Goal: Ask a question

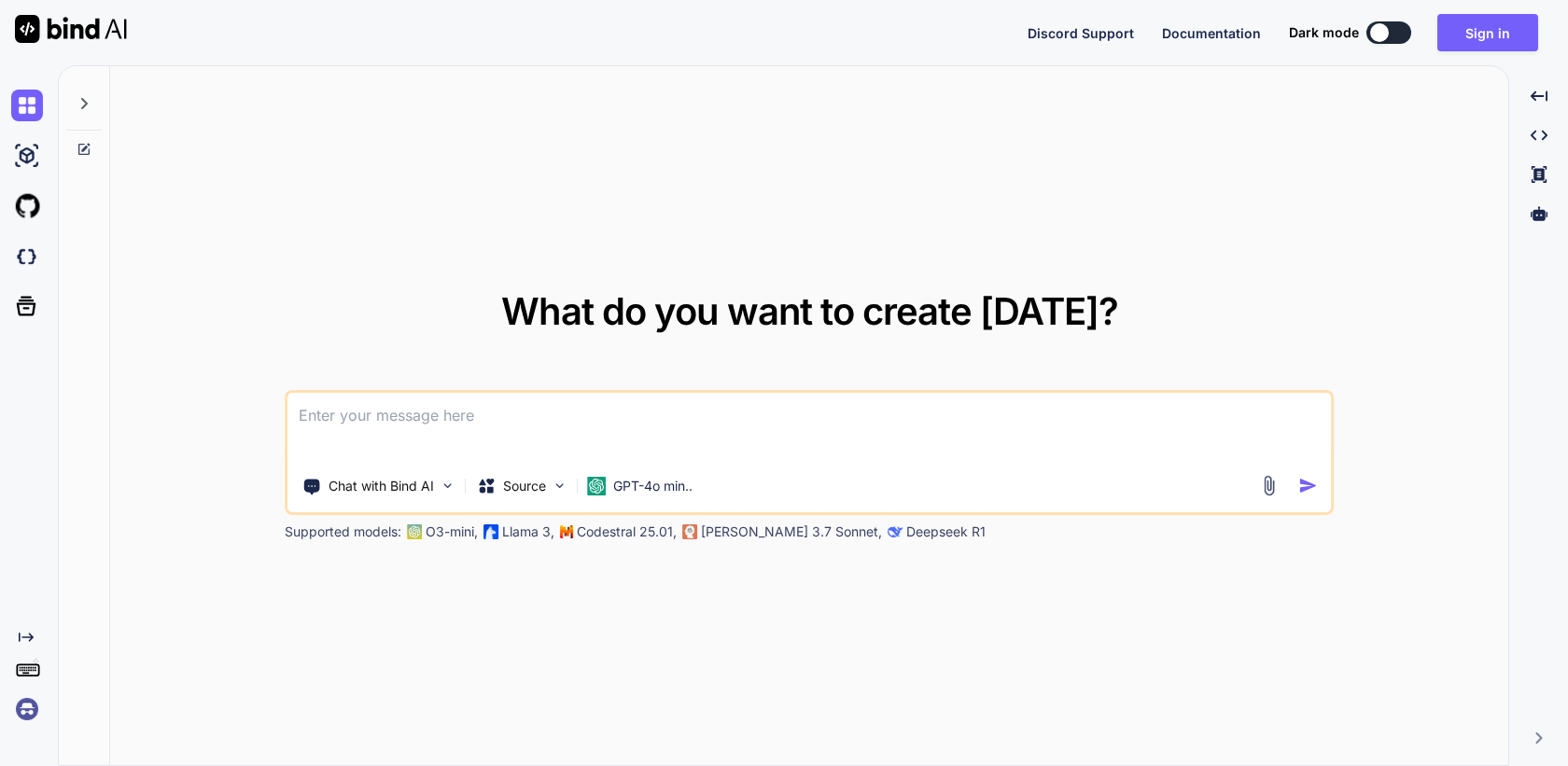
click at [485, 440] on textarea at bounding box center [808, 427] width 1044 height 69
click at [24, 708] on img at bounding box center [26, 709] width 31 height 31
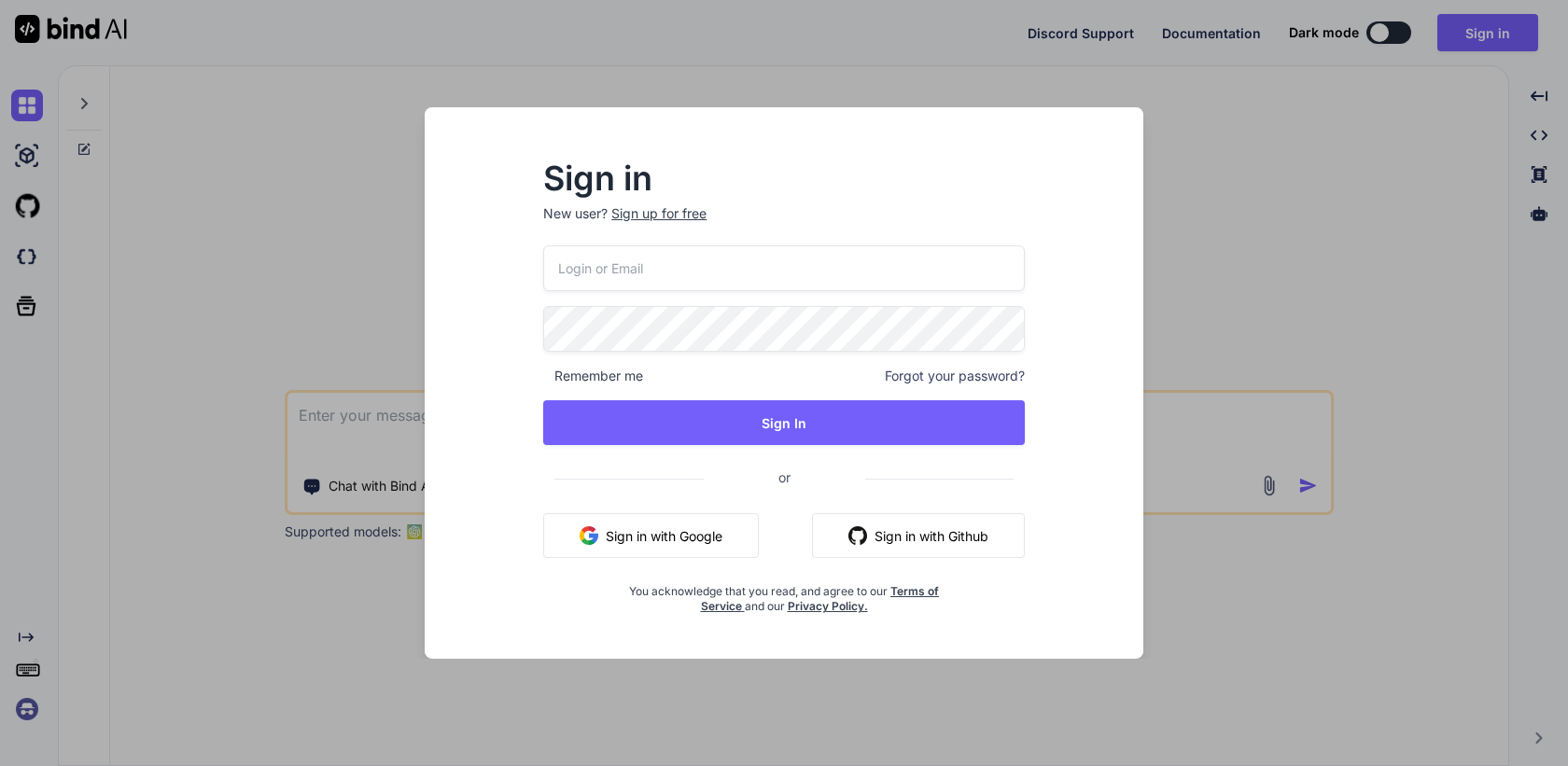
click at [644, 536] on button "Sign in with Google" at bounding box center [651, 536] width 216 height 45
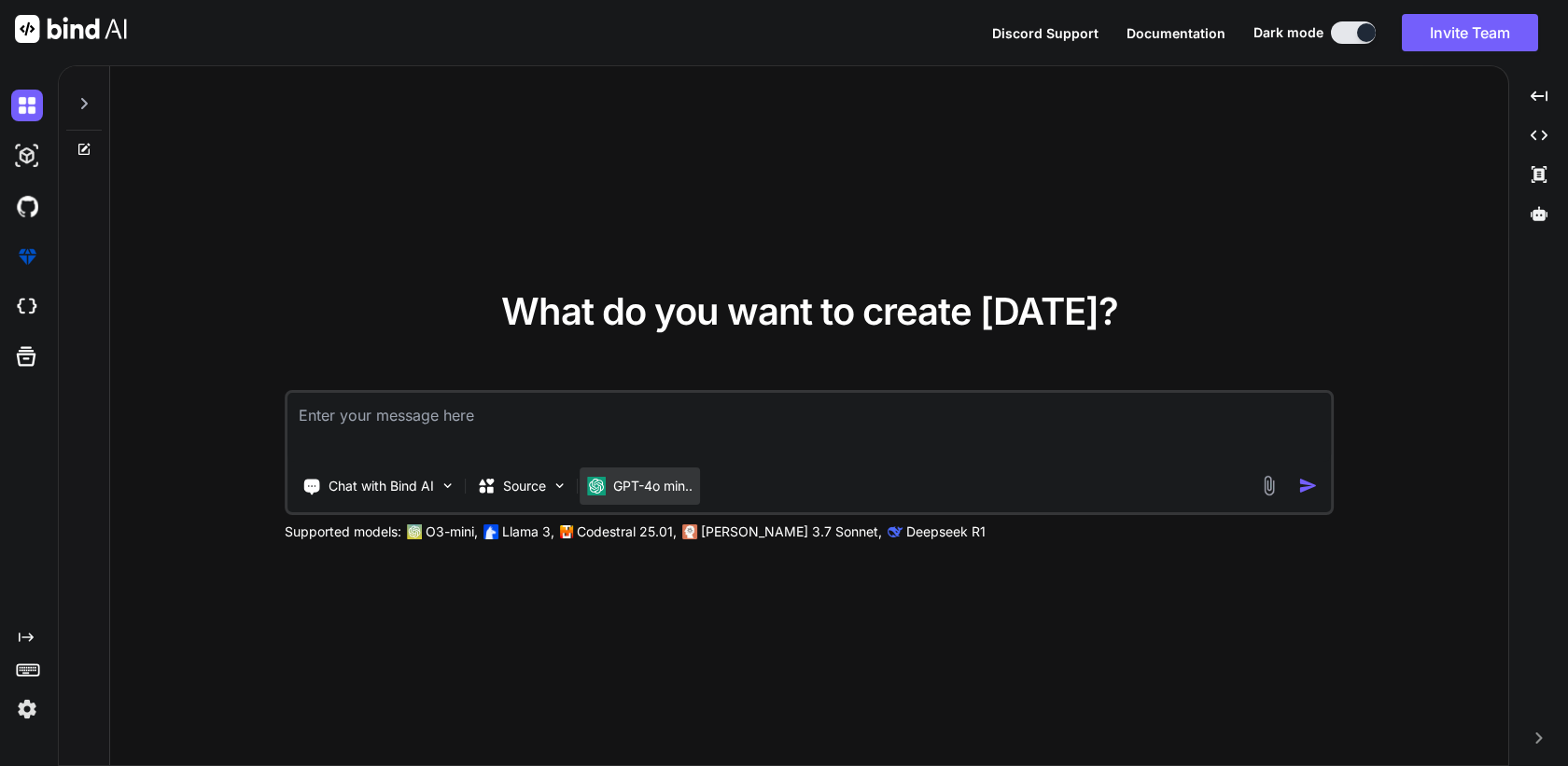
click at [647, 503] on div "GPT-4o min.." at bounding box center [639, 486] width 121 height 37
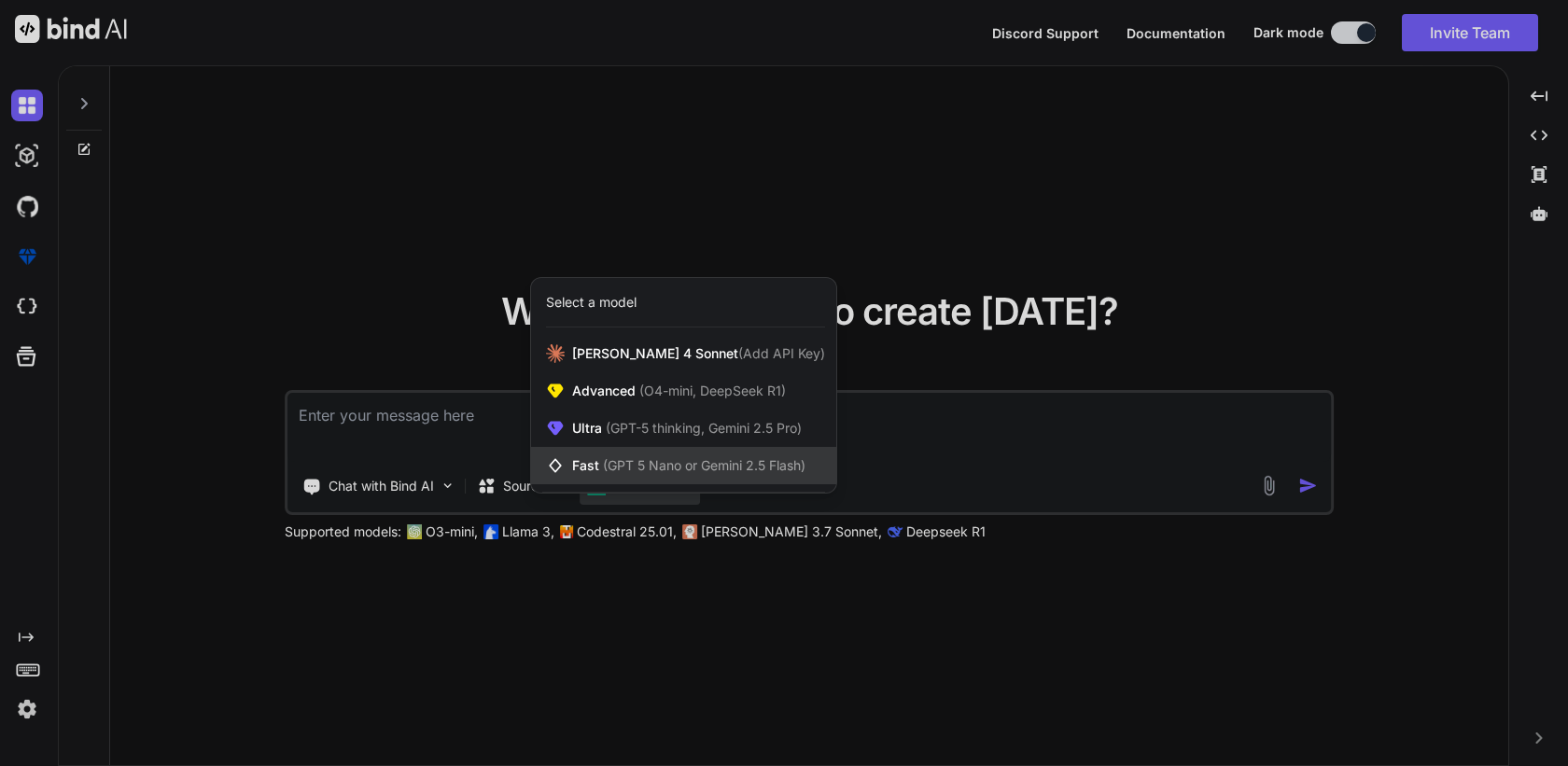
click at [670, 461] on span "(GPT 5 Nano or Gemini 2.5 Flash)" at bounding box center [704, 465] width 203 height 16
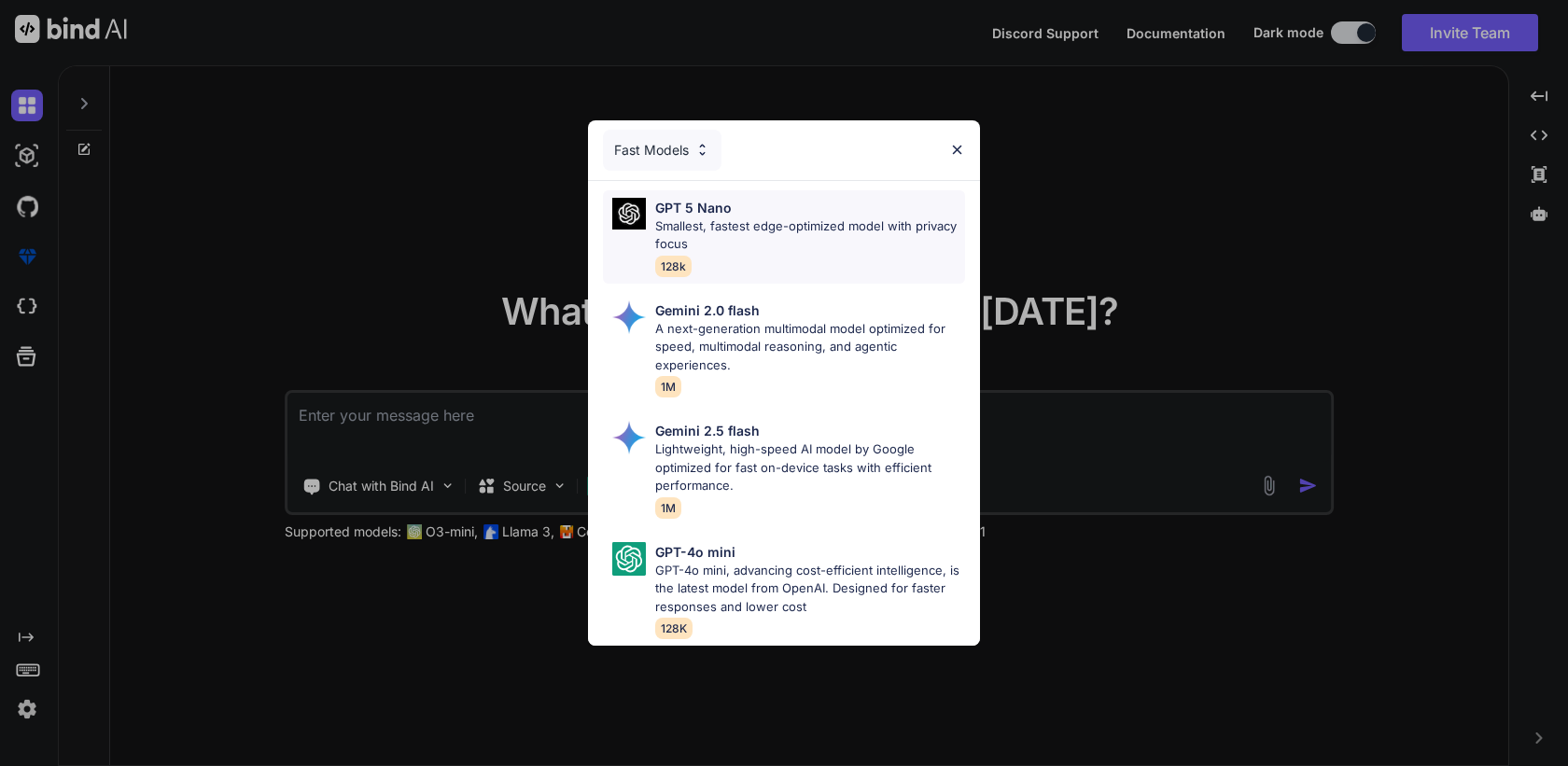
click at [760, 239] on p "Smallest, fastest edge-optimized model with privacy focus" at bounding box center [810, 235] width 310 height 36
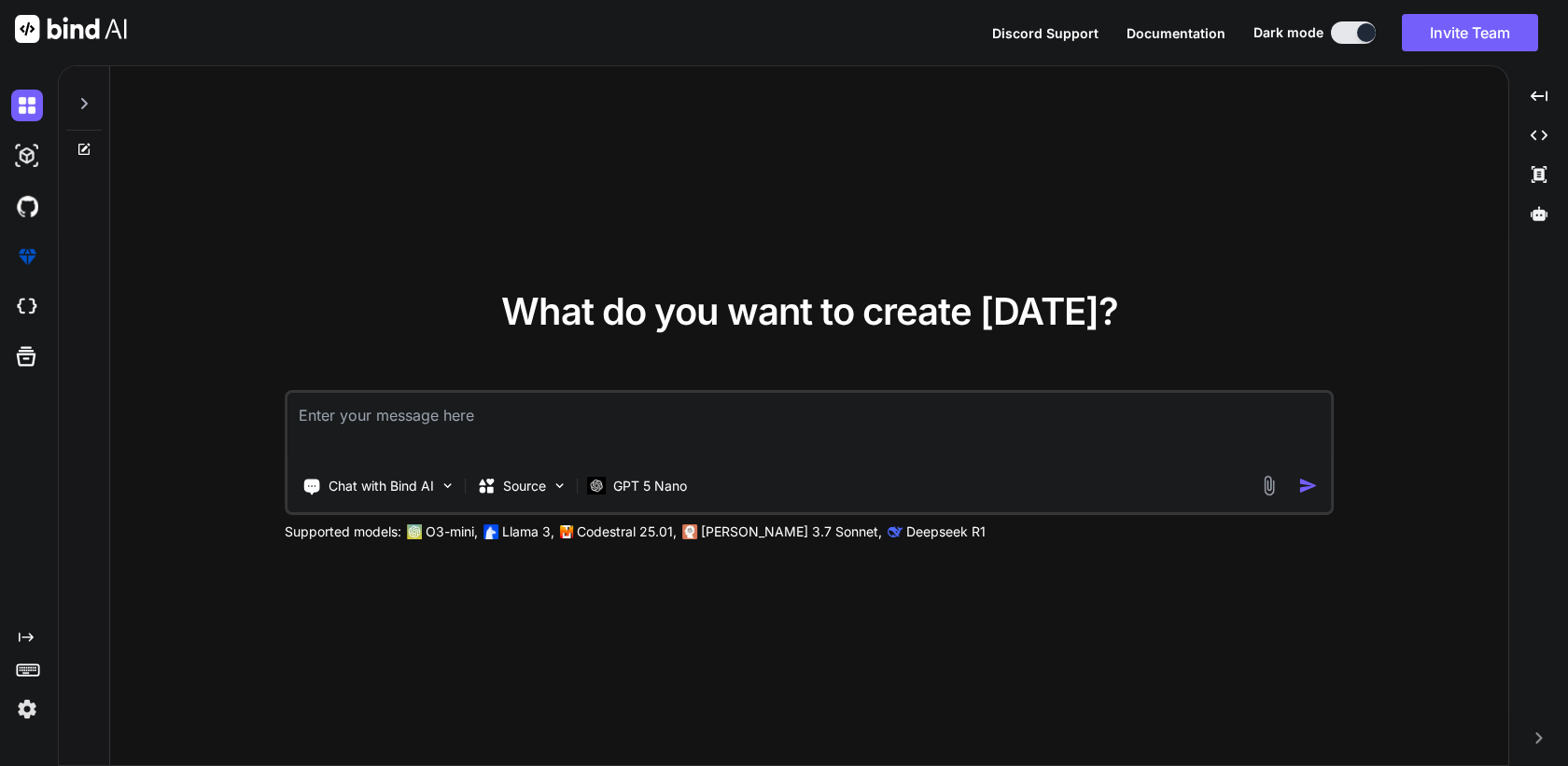
click at [671, 410] on textarea at bounding box center [808, 427] width 1044 height 69
paste textarea "userId _id license_key created_at event_timestamp extra.reason last_event licen…"
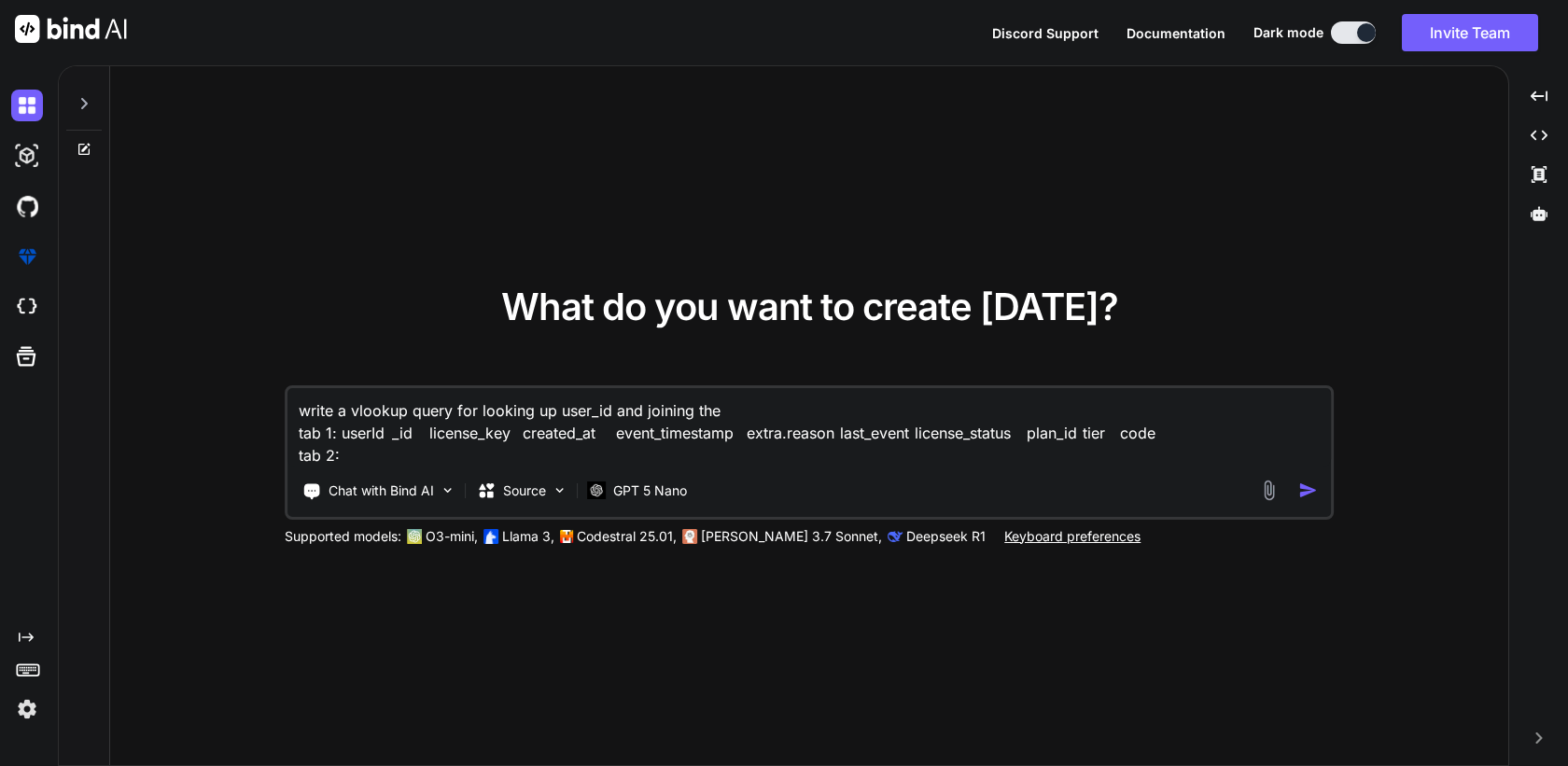
paste textarea "userId firstname email"
click at [758, 407] on textarea "write a vlookup query for looking up user_id and joining the tab 1: userId _id …" at bounding box center [808, 427] width 1044 height 78
drag, startPoint x: 401, startPoint y: 452, endPoint x: 528, endPoint y: 451, distance: 127.0
click at [528, 451] on textarea "write a vlookup query for looking up user_id and joining the tab 1: userId _id …" at bounding box center [808, 427] width 1044 height 78
click at [727, 405] on textarea "write a vlookup query for looking up user_id and joining the tab 1: userId _id …" at bounding box center [808, 427] width 1044 height 78
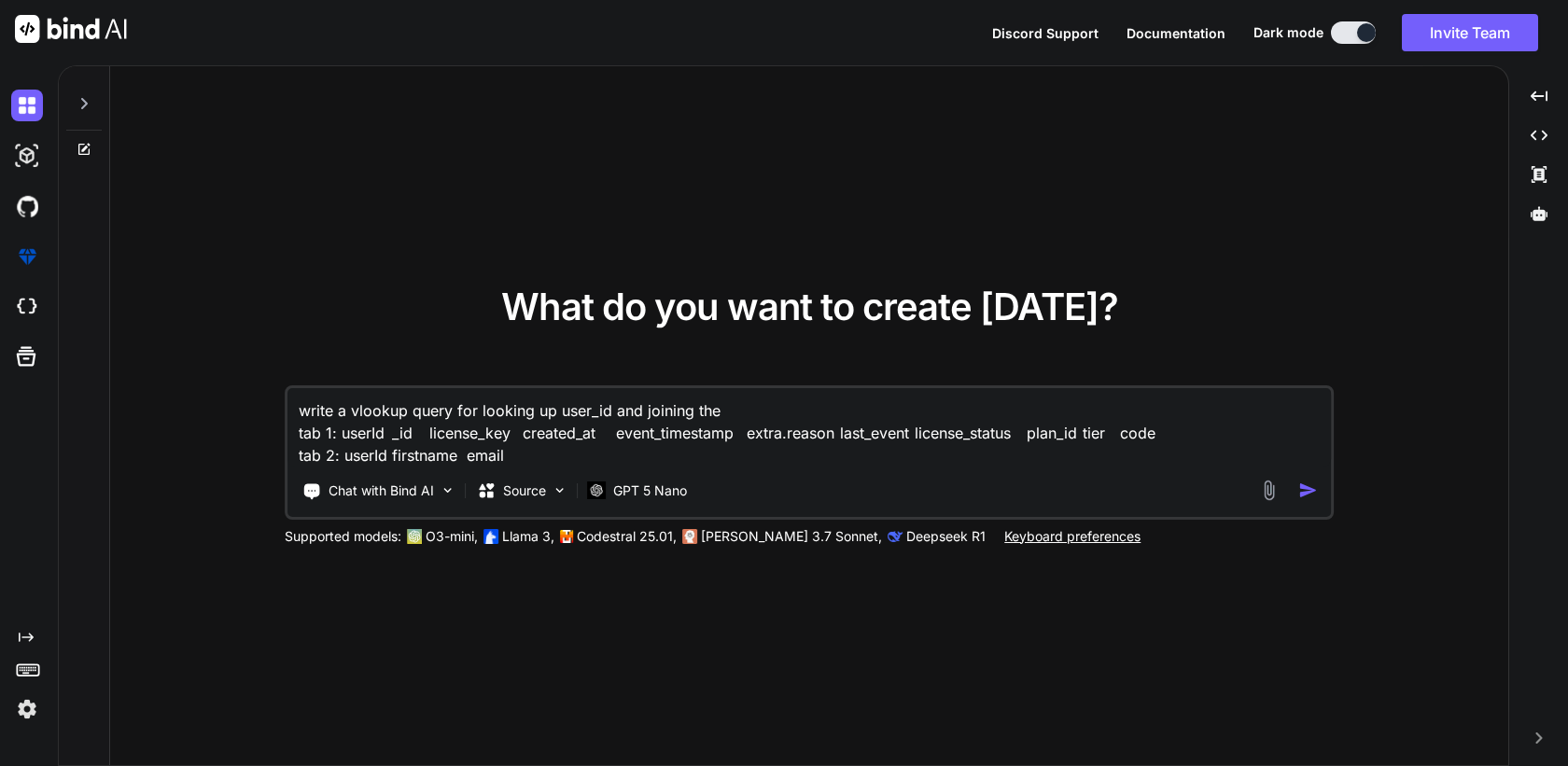
paste textarea "firstname email"
click at [879, 401] on textarea "write a vlookup query for looking up user_id and joining the firstname email in…" at bounding box center [808, 427] width 1044 height 78
click at [874, 401] on textarea "write a vlookup query for looking up user_id and joining the firstname email in…" at bounding box center [808, 427] width 1044 height 78
click at [455, 407] on textarea "write a vlookup query for looking up user_id and joining the firstname email in…" at bounding box center [808, 427] width 1044 height 78
type textarea "write a vlookup query for google sheets for looking up user_id and joining the …"
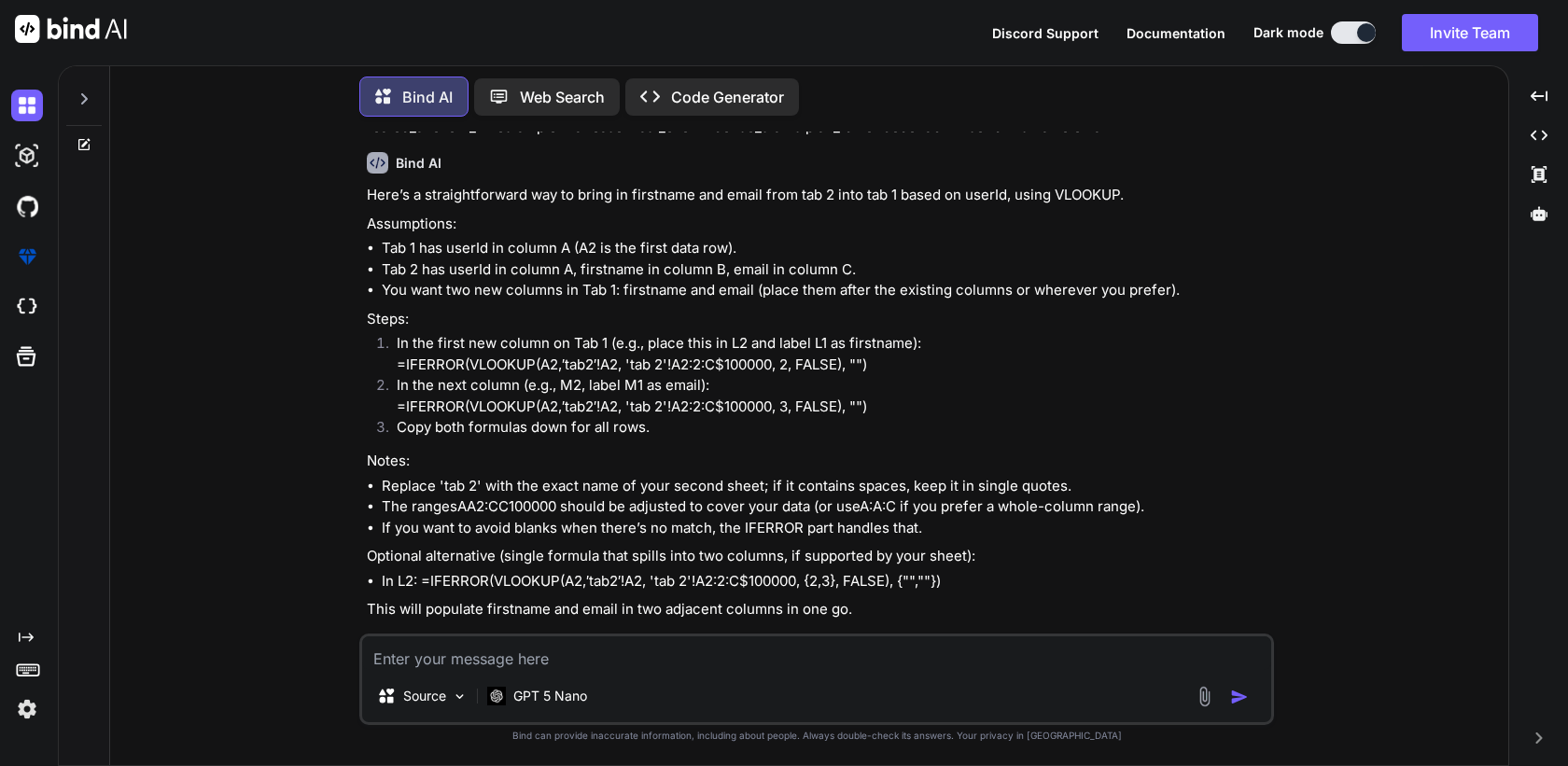
scroll to position [101, 0]
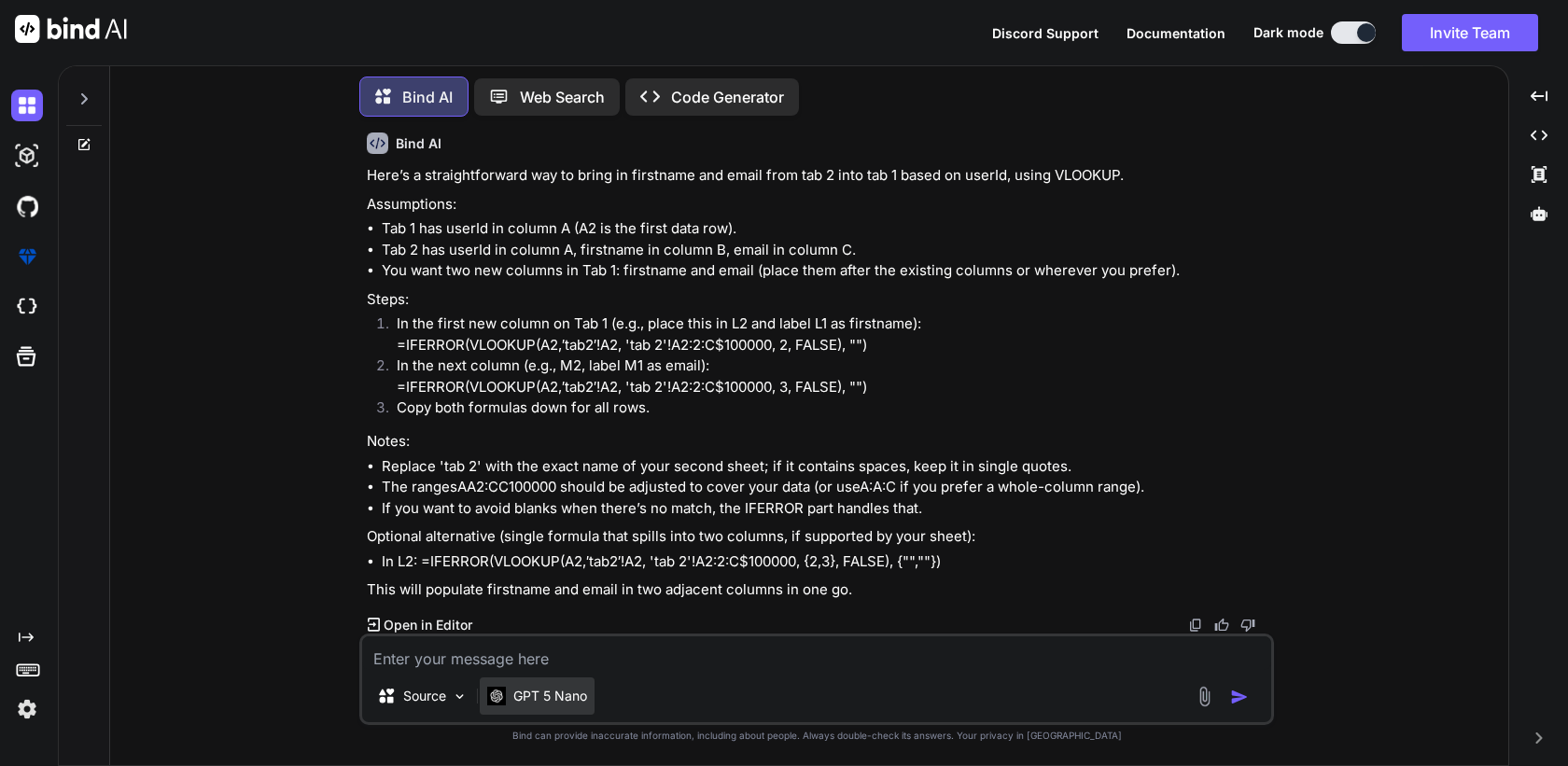
click at [522, 707] on div "GPT 5 Nano" at bounding box center [536, 695] width 115 height 37
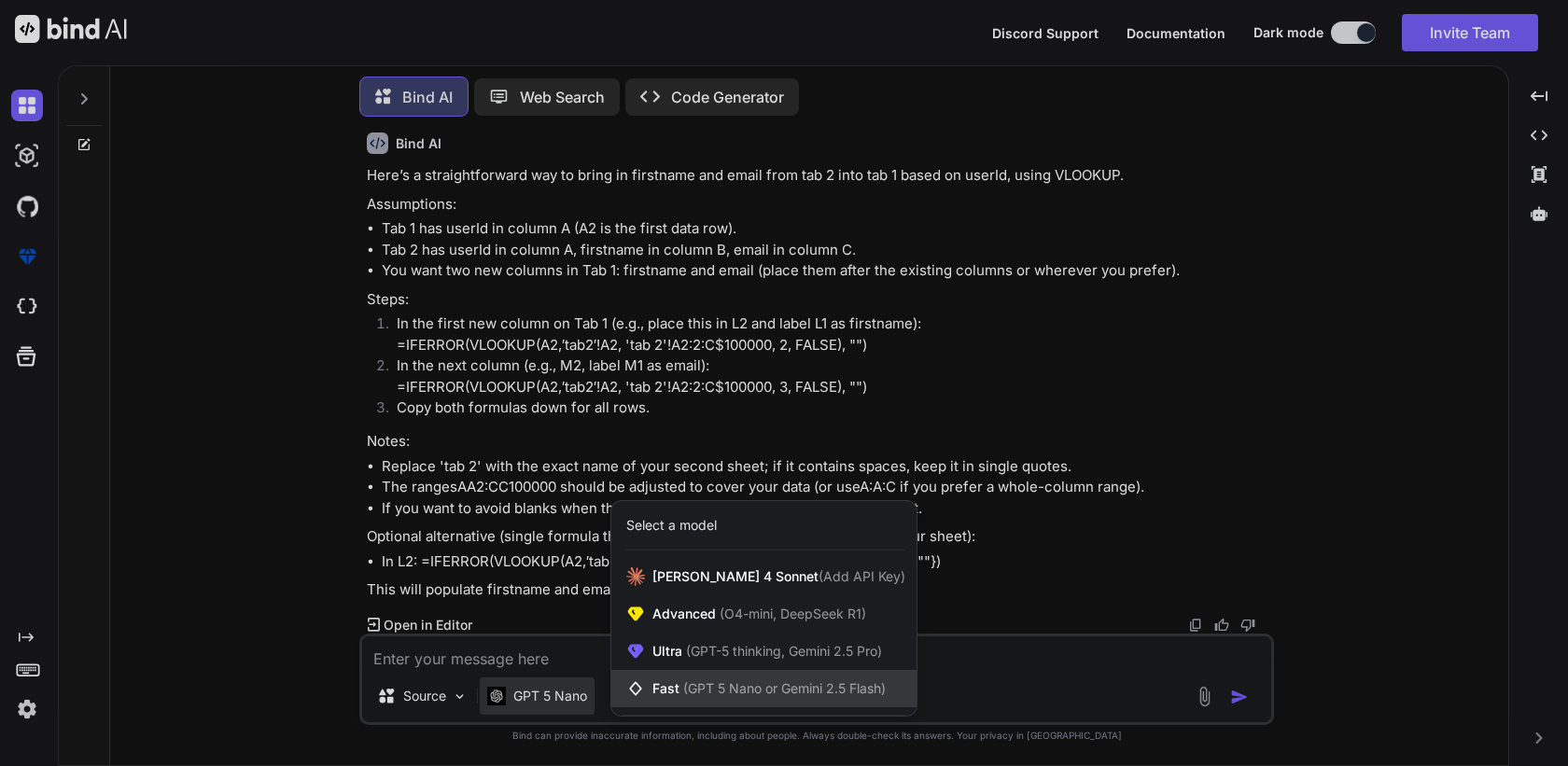
click at [695, 692] on span "(GPT 5 Nano or Gemini 2.5 Flash)" at bounding box center [784, 688] width 203 height 16
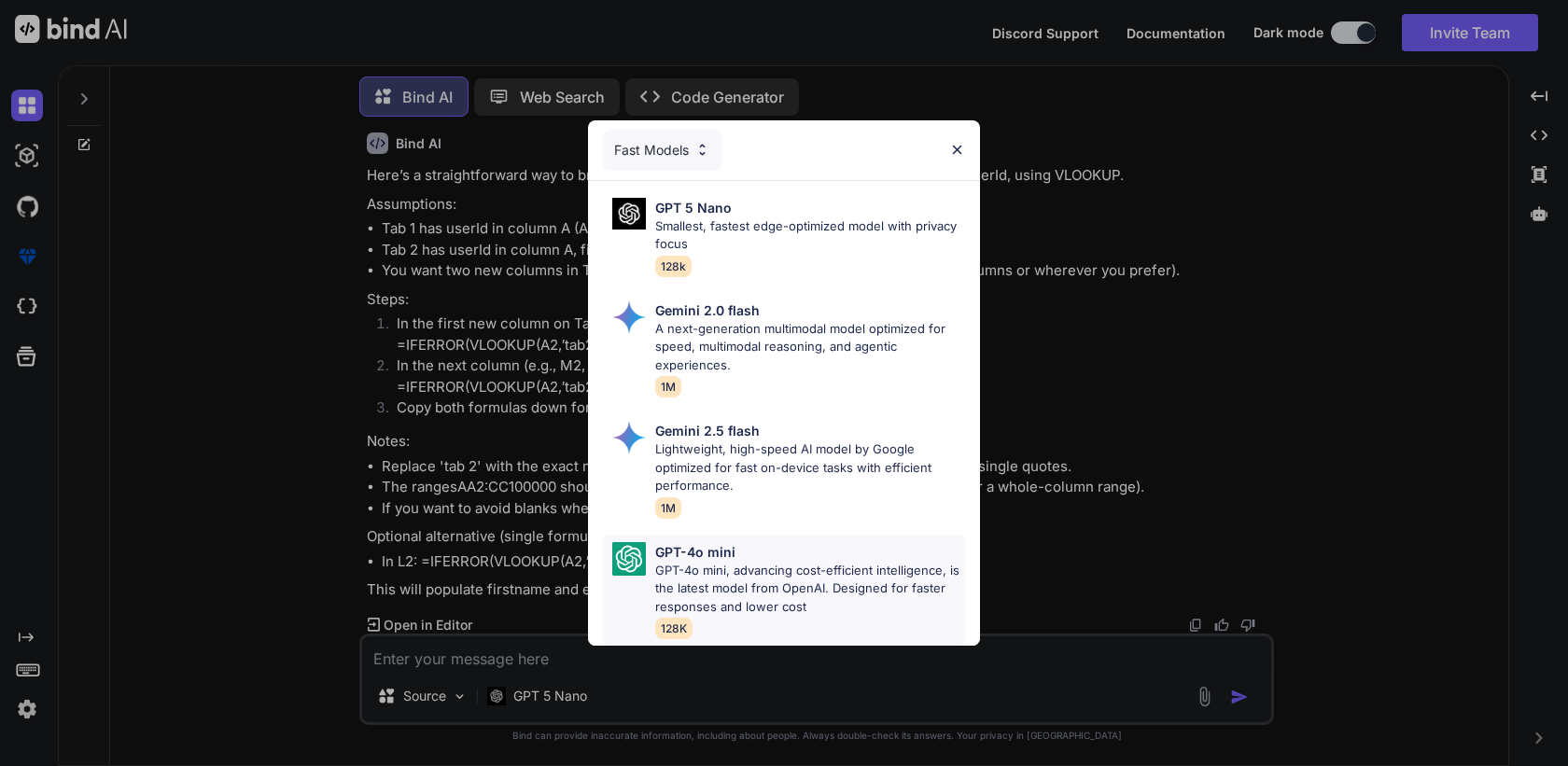
click at [703, 601] on p "GPT-4o mini, advancing cost-efficient intelligence, is the latest model from Op…" at bounding box center [810, 589] width 310 height 55
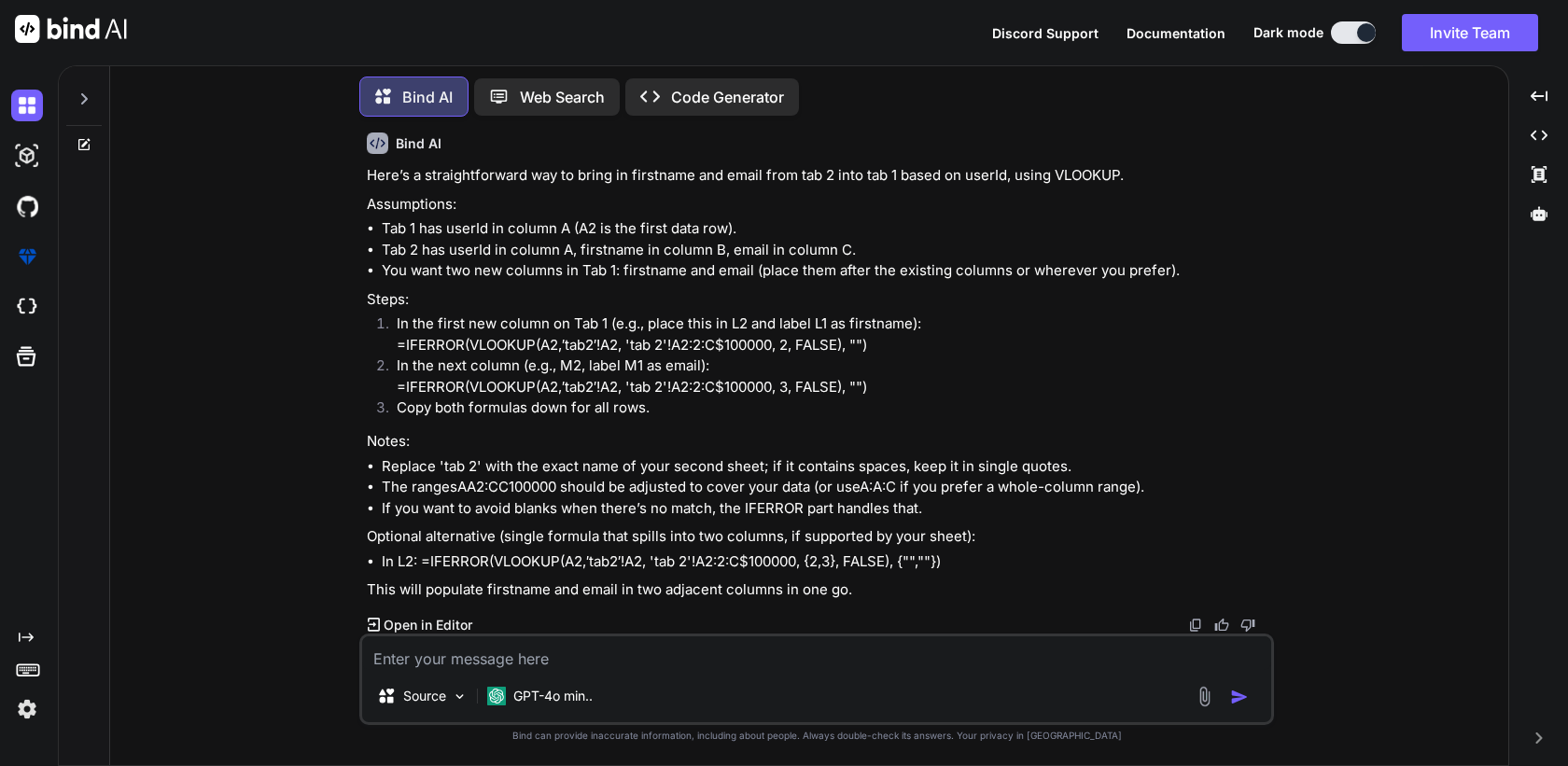
click at [553, 637] on textarea at bounding box center [816, 652] width 909 height 33
type textarea "too complex, just give me the query, you already know the columns"
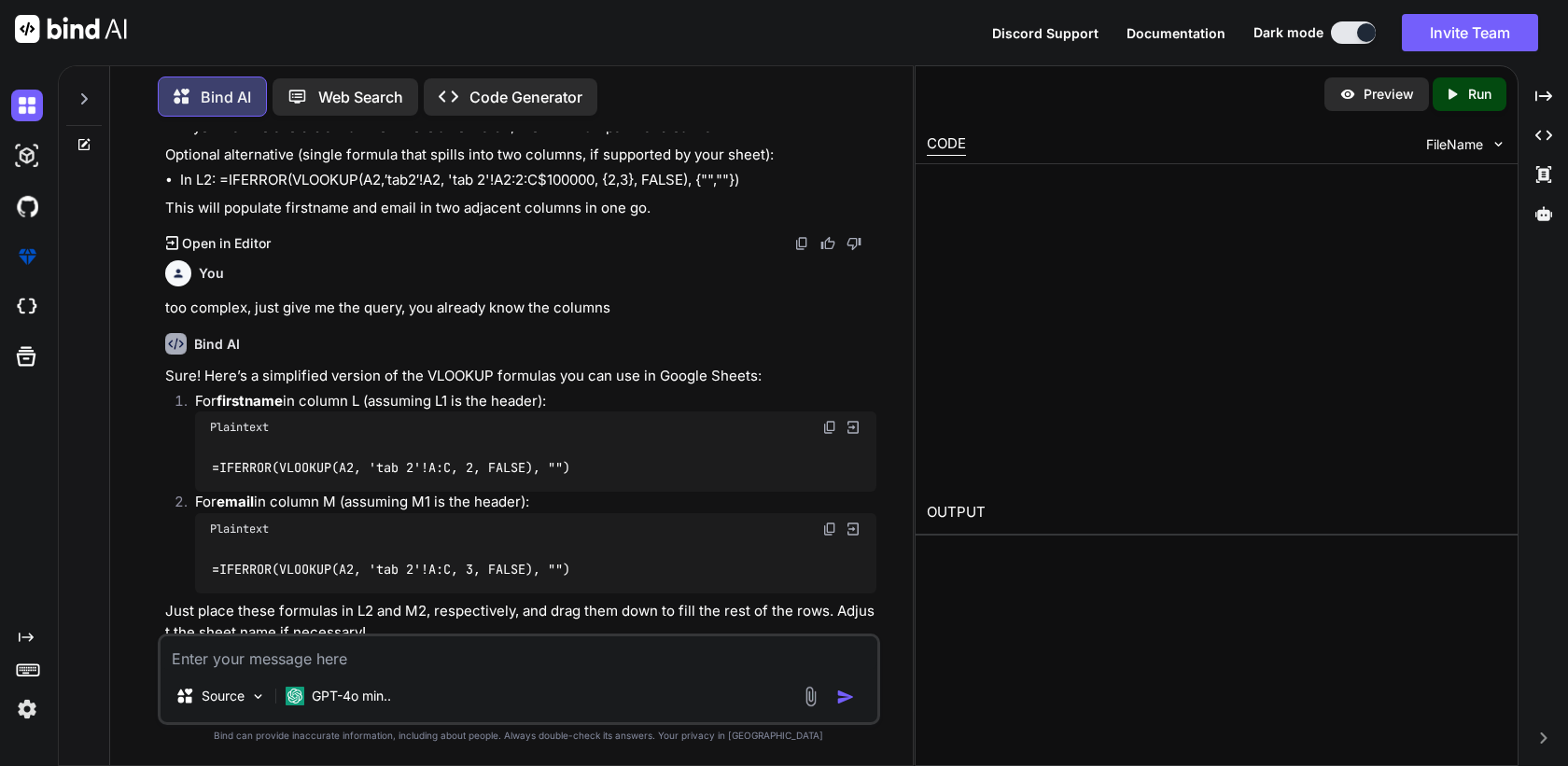
scroll to position [605, 0]
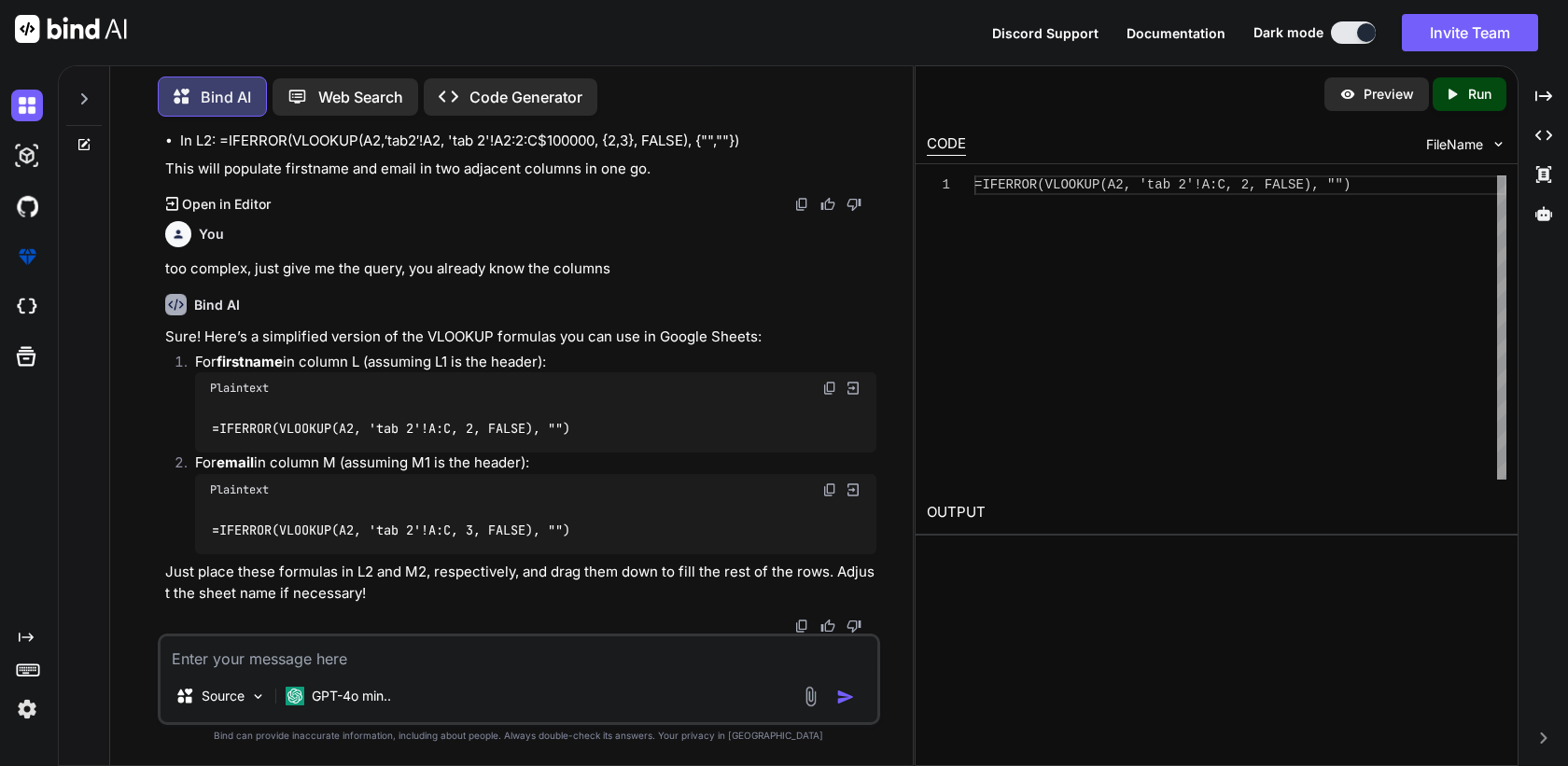
click at [535, 432] on code "=IFERROR(VLOOKUP(A2, 'tab 2'!A:C, 2, FALSE), "")" at bounding box center [390, 429] width 362 height 20
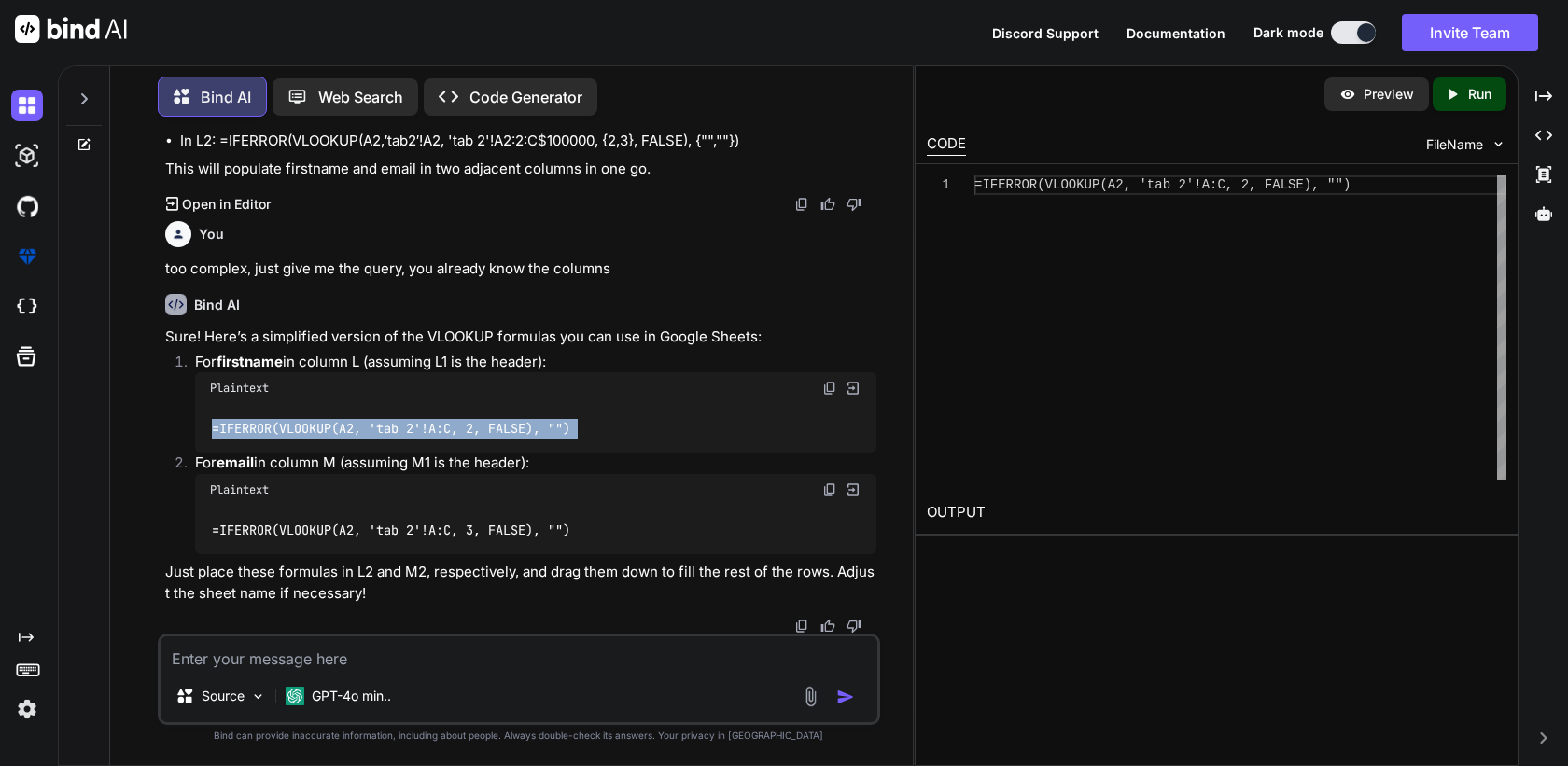
click at [535, 432] on code "=IFERROR(VLOOKUP(A2, 'tab 2'!A:C, 2, FALSE), "")" at bounding box center [390, 429] width 362 height 20
copy ol "=IFERROR(VLOOKUP(A2, 'tab 2'!A:C, 2, FALSE), "")"
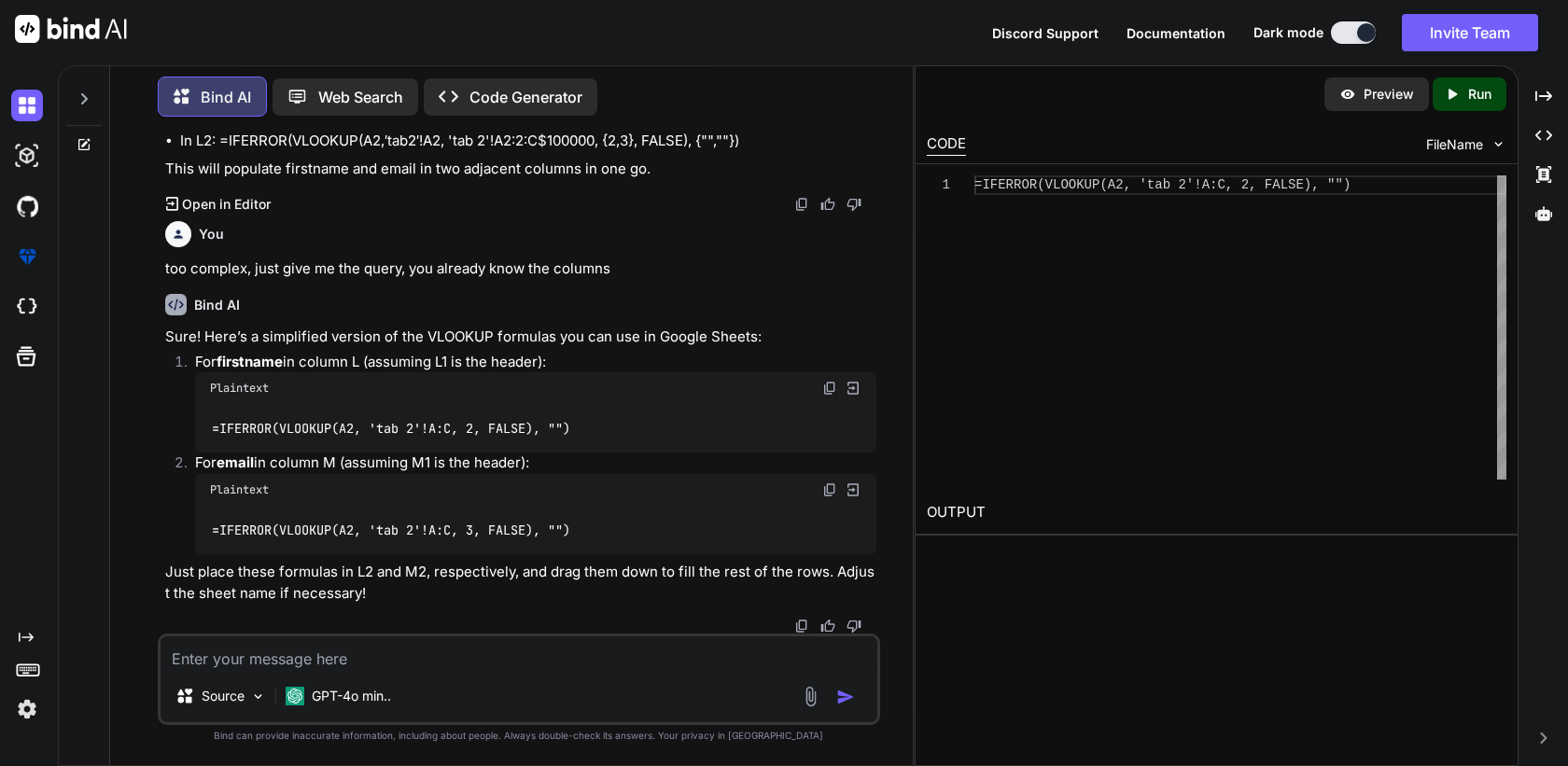
click at [431, 661] on textarea at bounding box center [518, 652] width 715 height 33
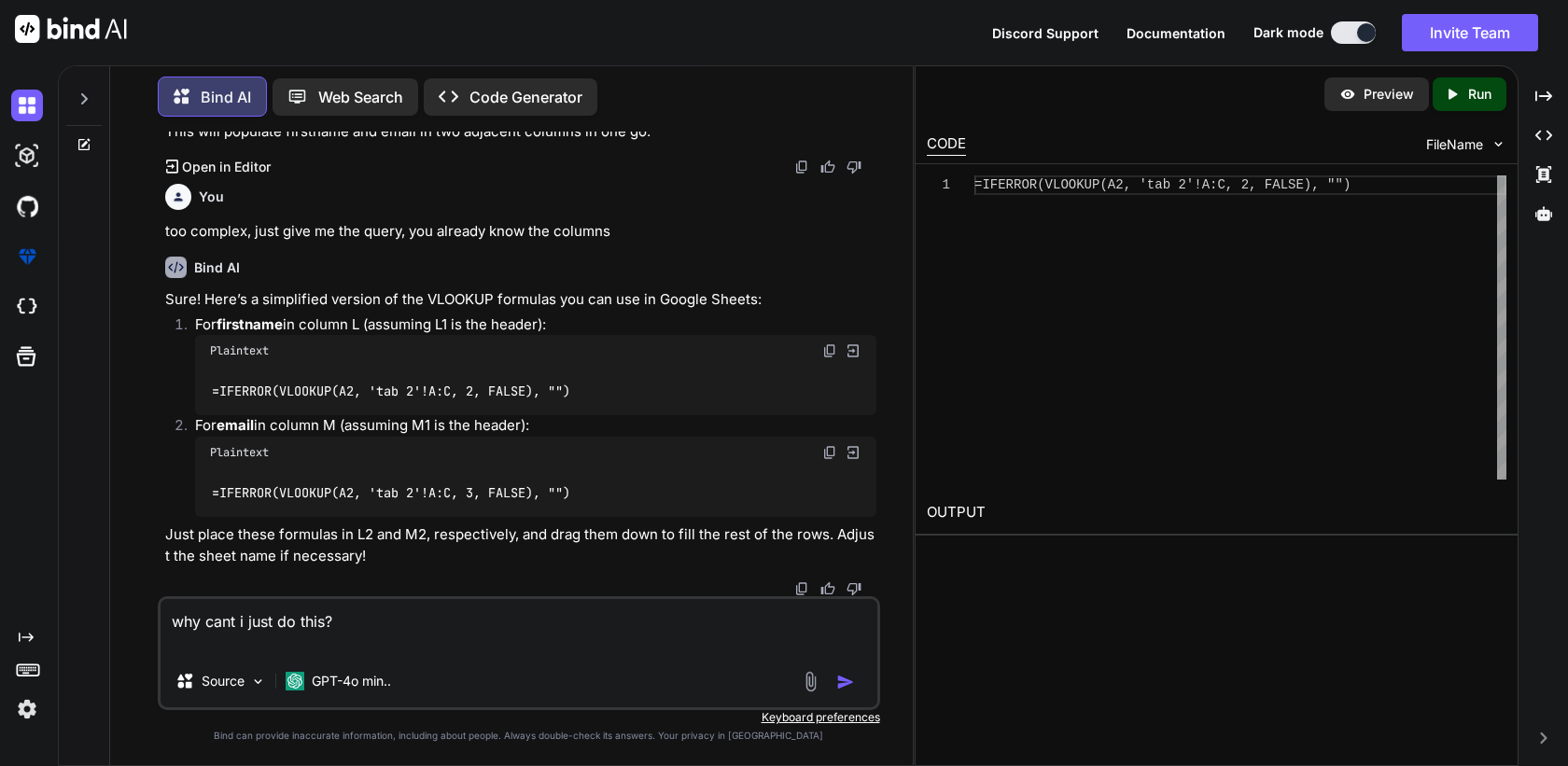
paste textarea "=VLOOKUP((A2,Sheet1!A:C, 2, FALSE), "")"
type textarea "why cant i just do this? =VLOOKUP((A2,Sheet1!A:C, 2, FALSE), "")"
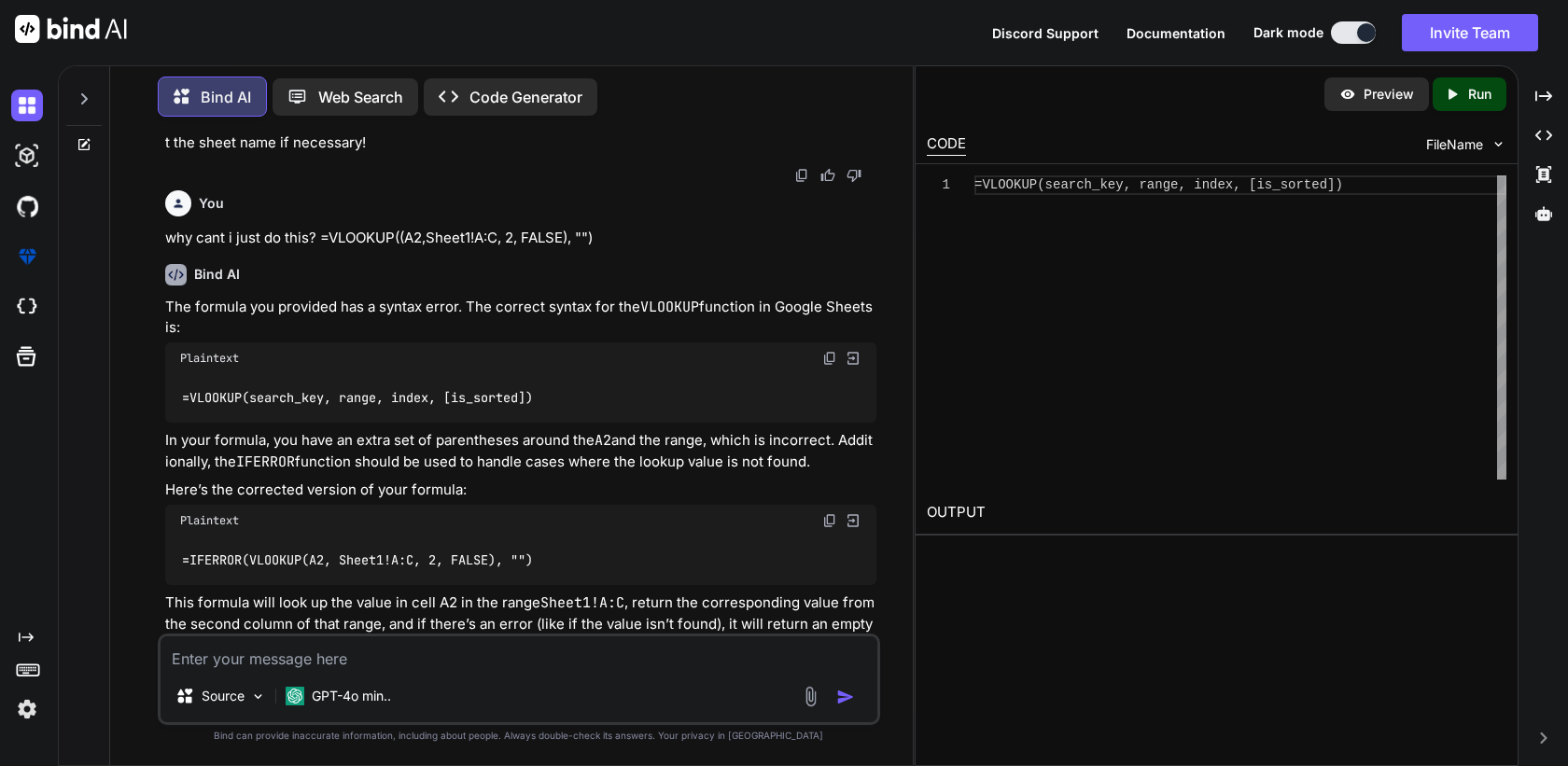
scroll to position [1136, 0]
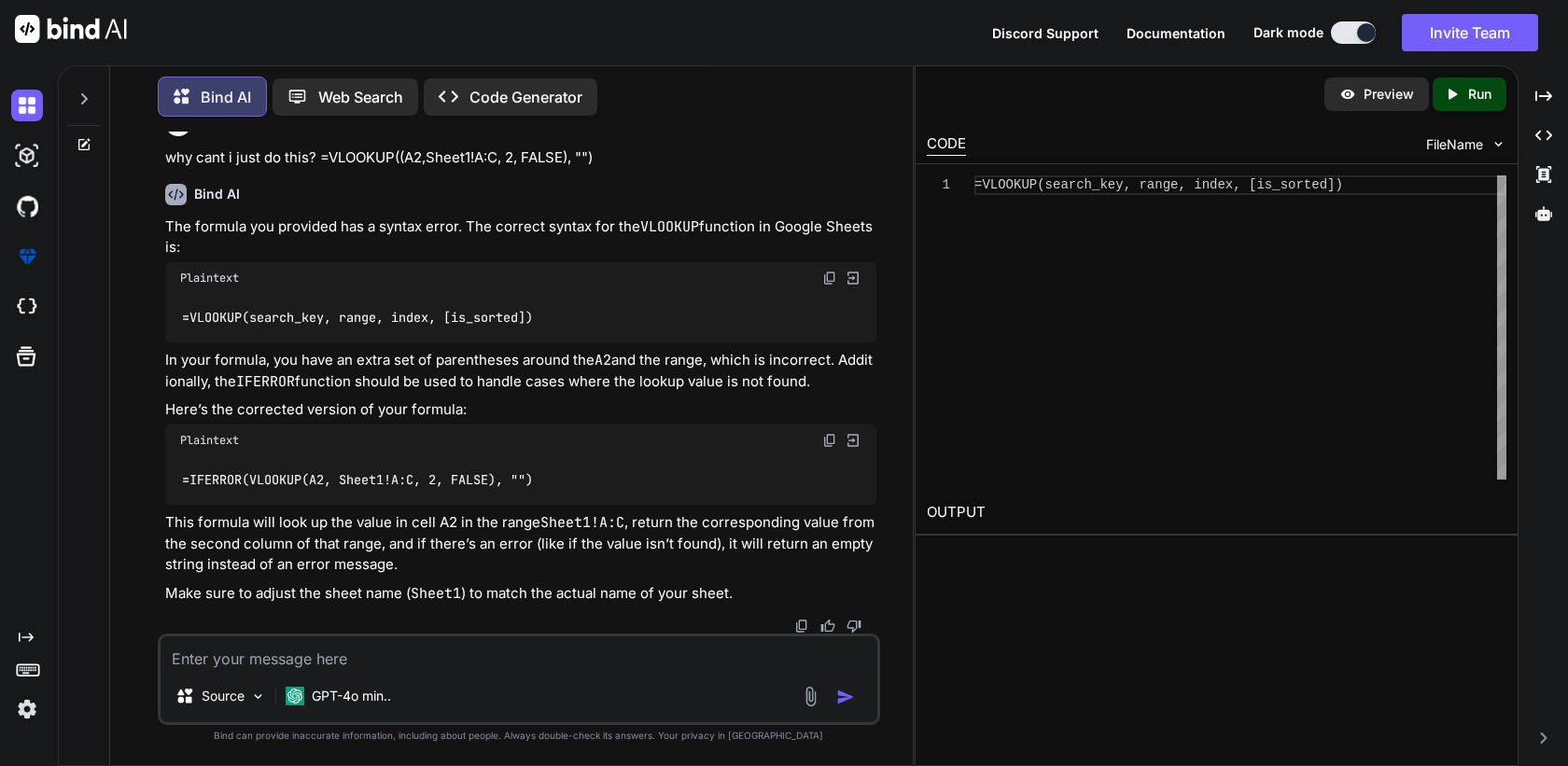
click at [342, 481] on code "=IFERROR(VLOOKUP(A2, Sheet1!A:C, 2, FALSE), "")" at bounding box center [357, 480] width 354 height 20
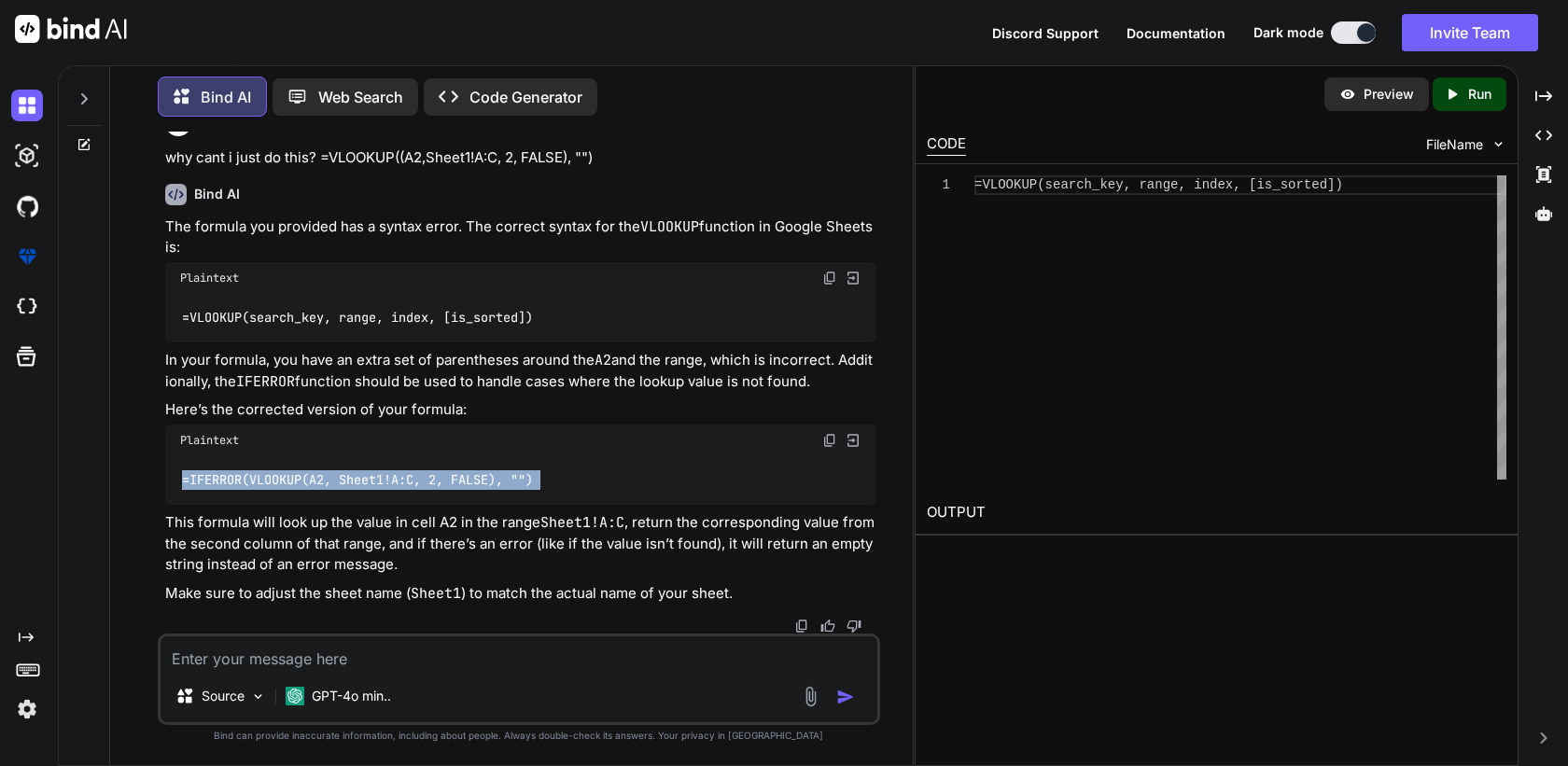
click at [342, 481] on code "=IFERROR(VLOOKUP(A2, Sheet1!A:C, 2, FALSE), "")" at bounding box center [357, 480] width 354 height 20
copy div "=IFERROR(VLOOKUP(A2, Sheet1!A:C, 2, FALSE), "")"
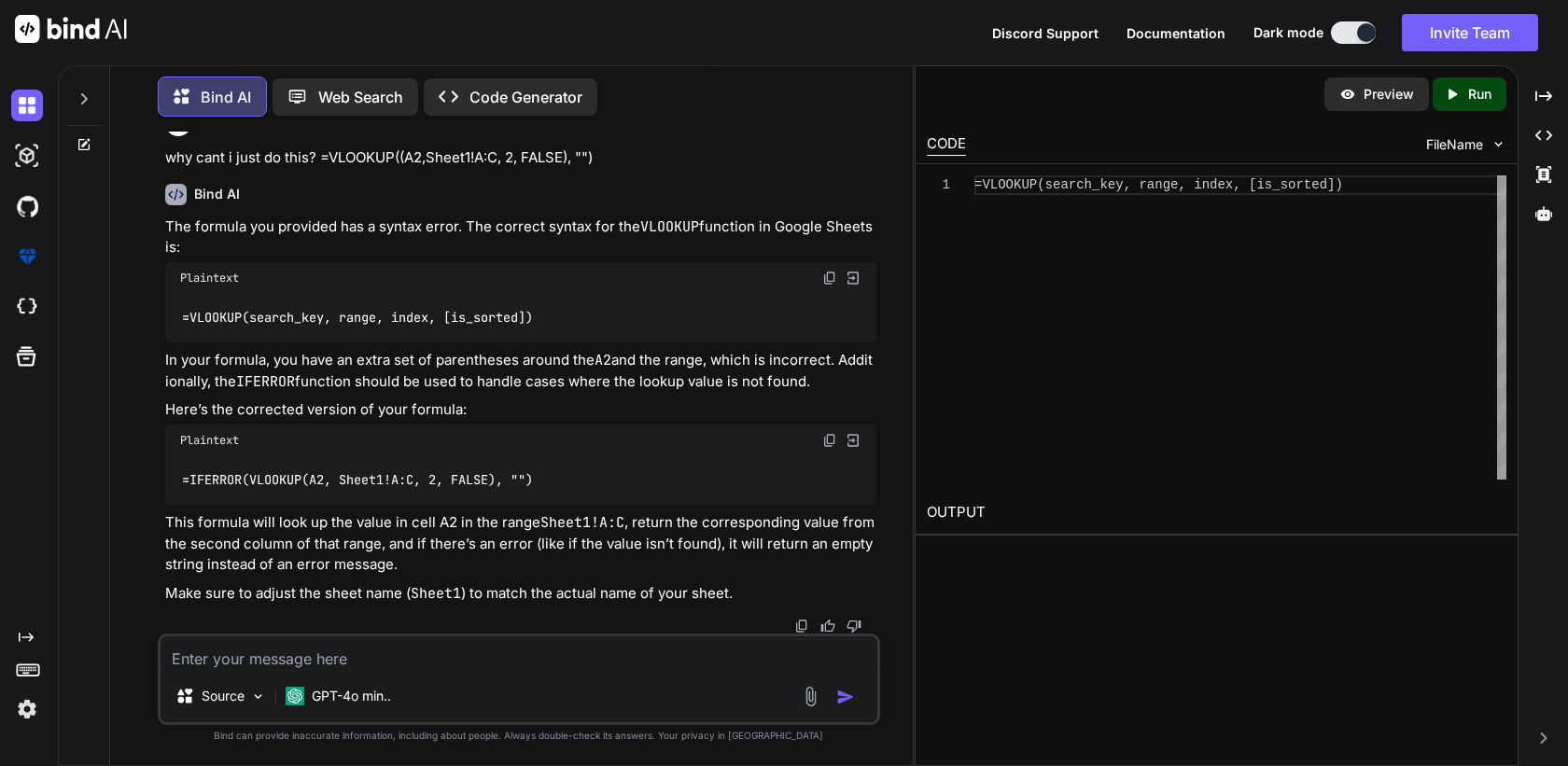
click at [407, 657] on textarea at bounding box center [518, 652] width 715 height 33
type textarea "its not returning any results"
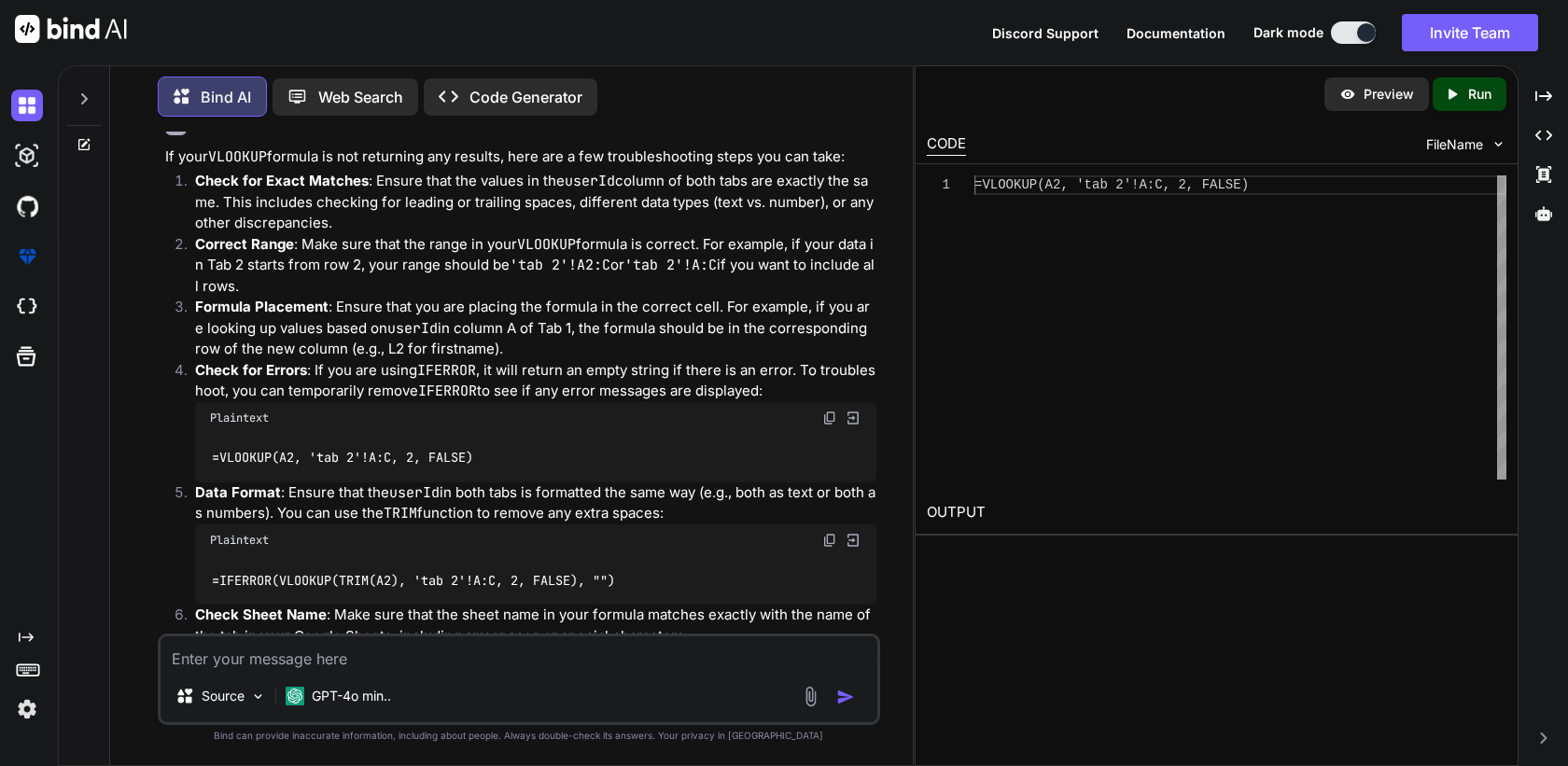
scroll to position [1829, 0]
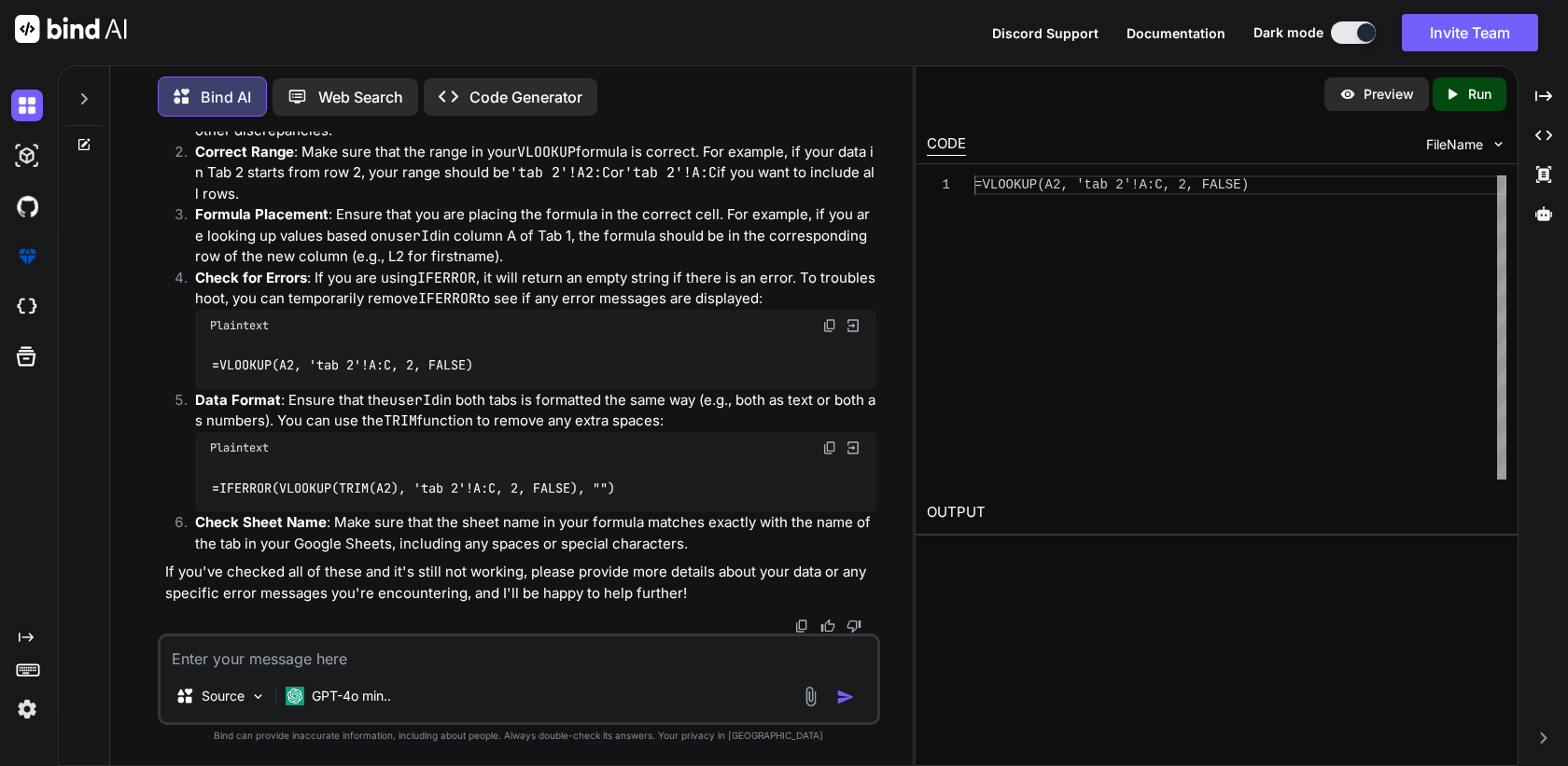
click at [662, 646] on textarea at bounding box center [518, 652] width 715 height 33
type textarea "i"
click at [88, 138] on icon at bounding box center [85, 142] width 9 height 9
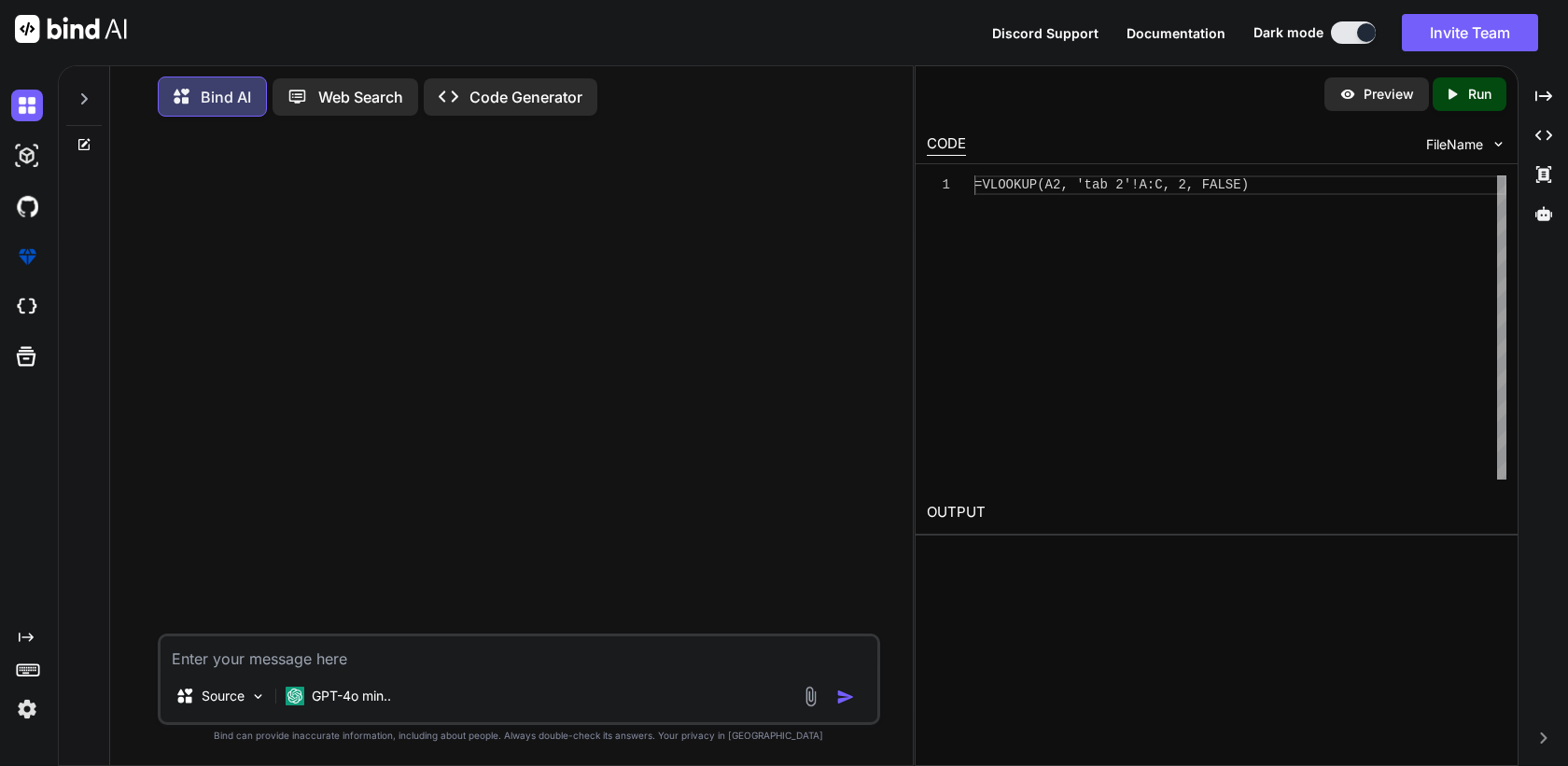
click at [411, 652] on textarea at bounding box center [518, 652] width 715 height 33
type textarea "give me a mongodb compass query"
